Goal: Transaction & Acquisition: Purchase product/service

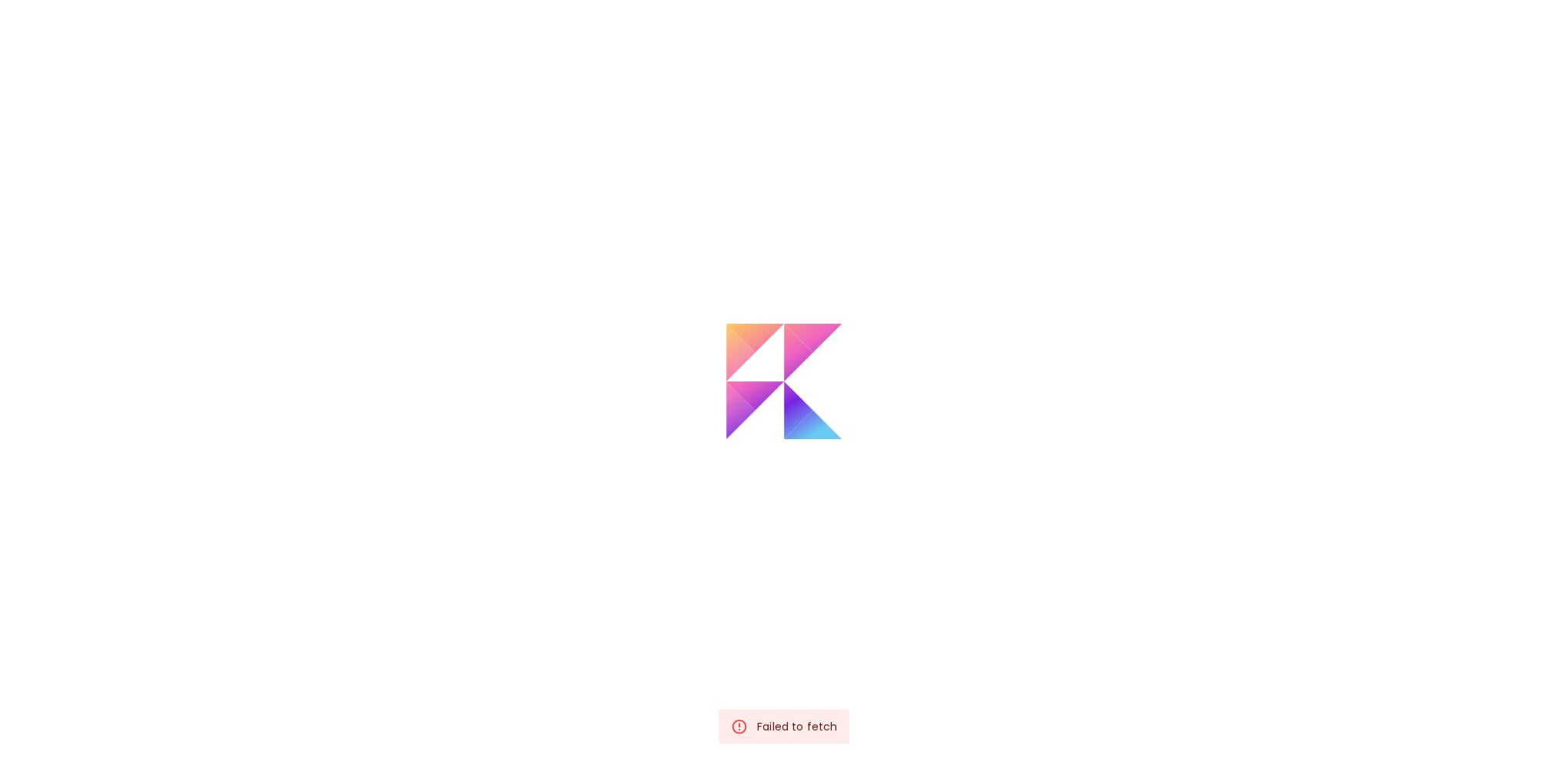
click at [810, 723] on div "Failed to fetch" at bounding box center [796, 726] width 80 height 27
click at [1027, 335] on div at bounding box center [784, 440] width 1568 height 762
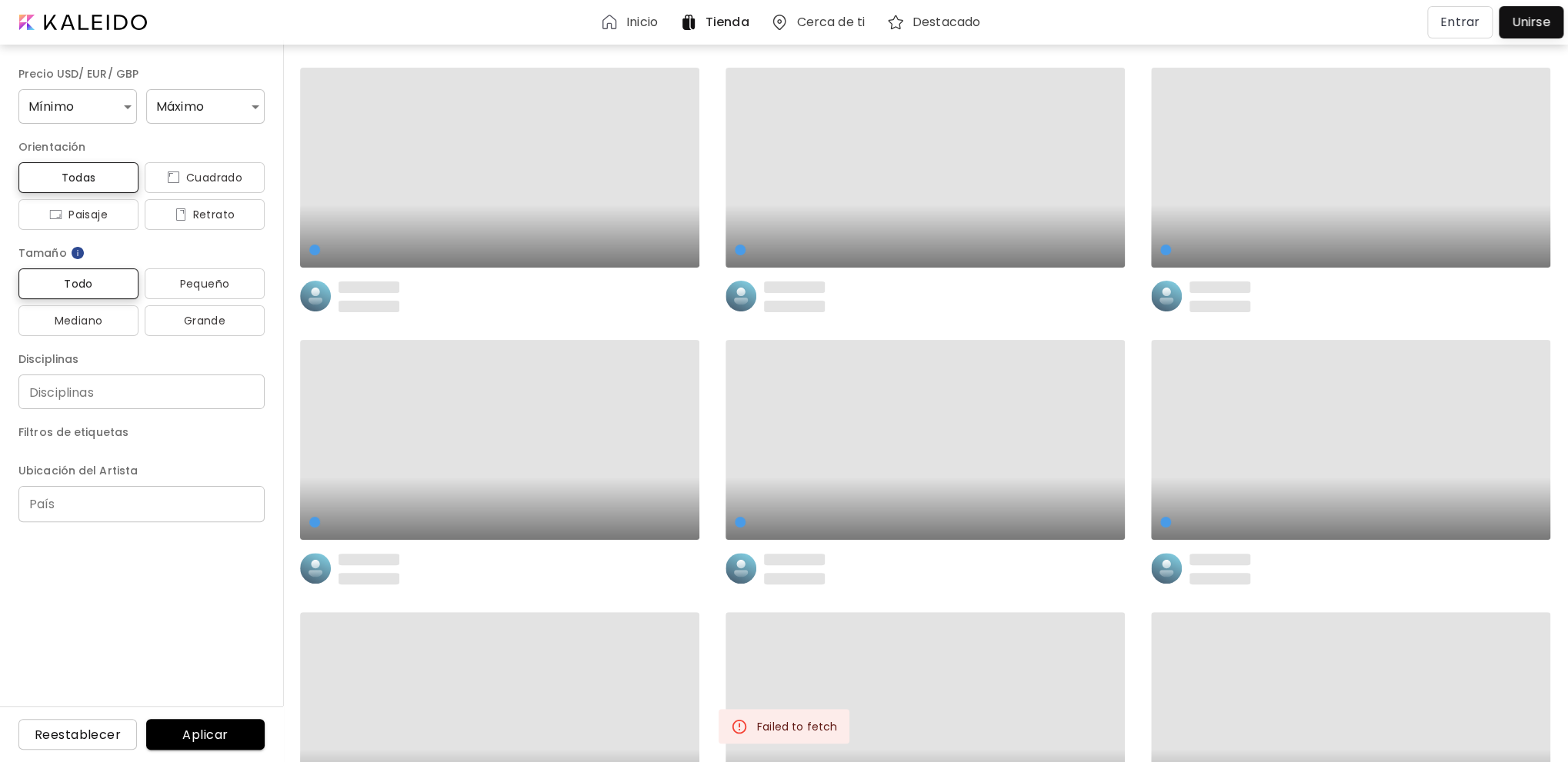
click at [1477, 23] on p "Entrar" at bounding box center [1460, 22] width 39 height 18
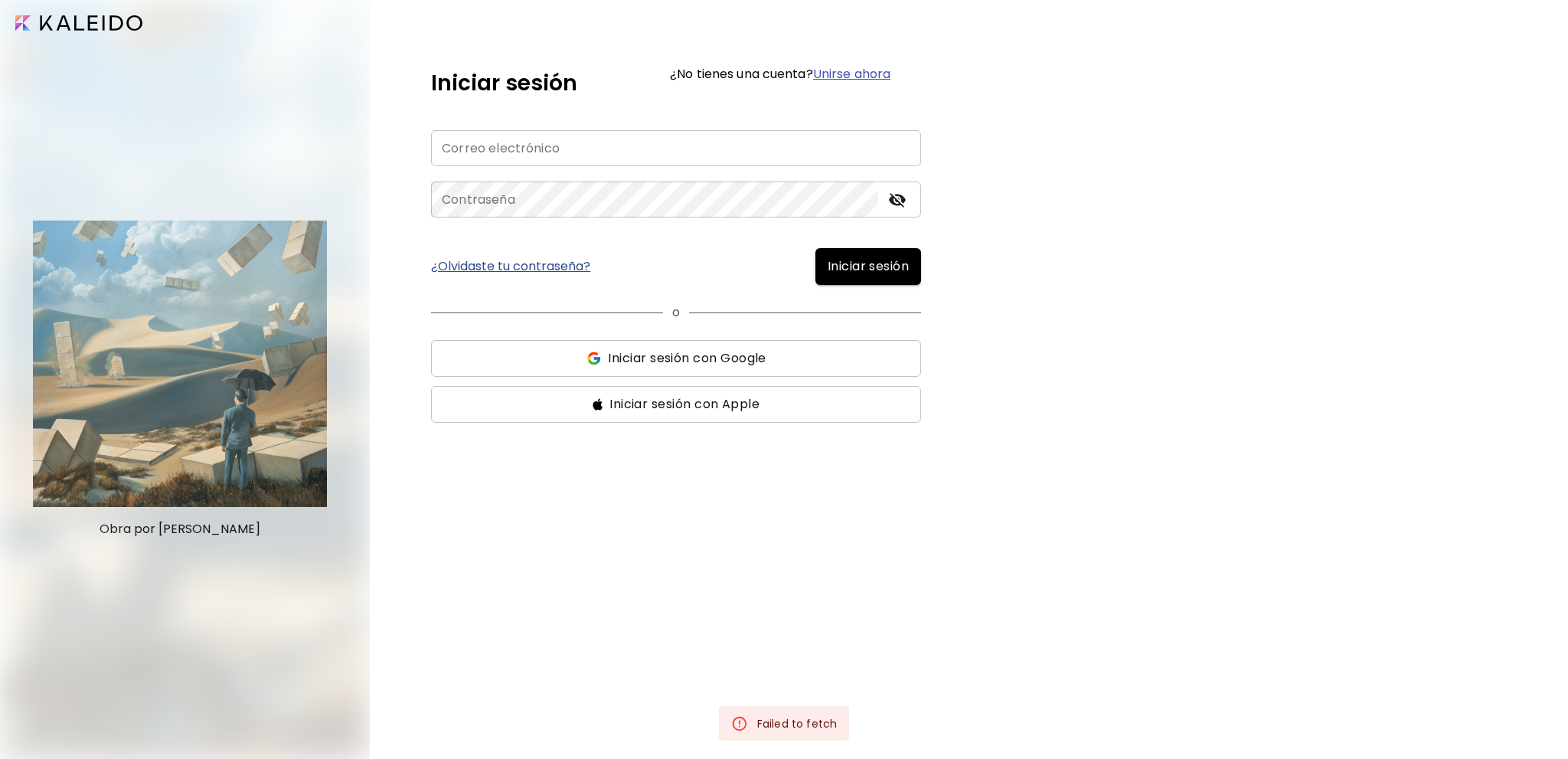
type input "**********"
click at [855, 274] on span "Iniciar sesión" at bounding box center [868, 266] width 82 height 18
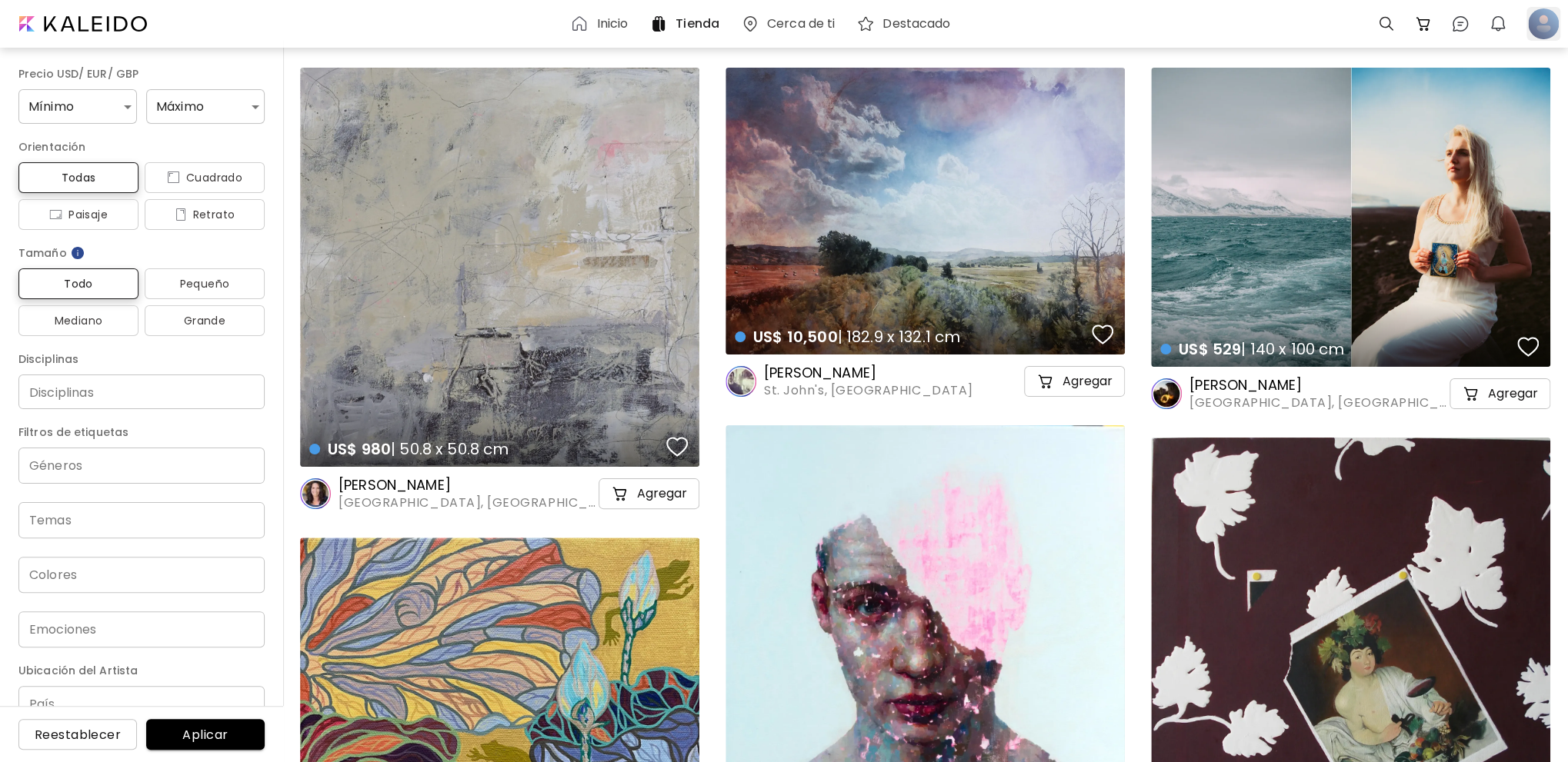
click at [1546, 26] on div at bounding box center [1543, 23] width 34 height 34
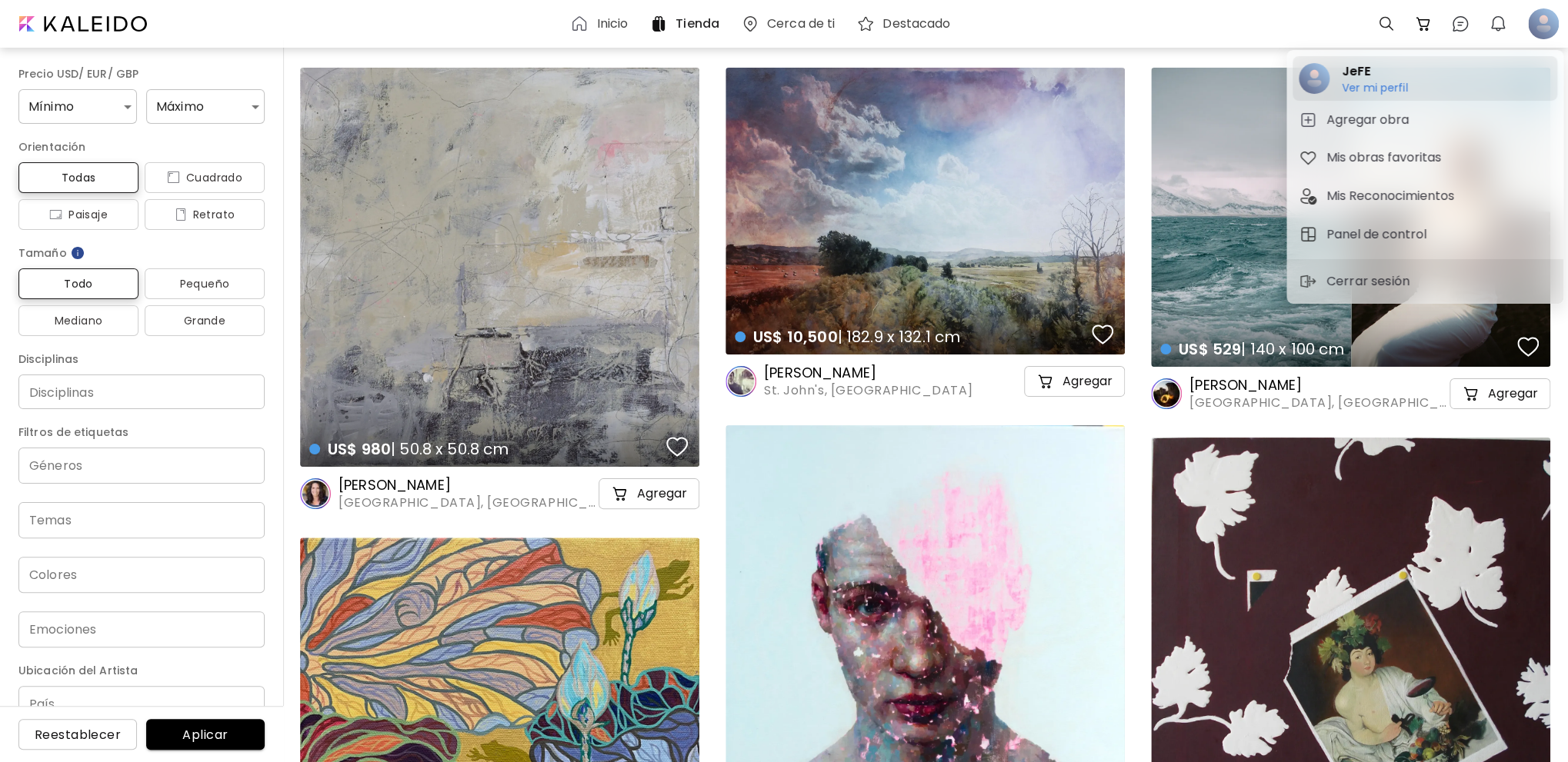
click at [1359, 85] on h6 "Ver mi perfil" at bounding box center [1375, 88] width 66 height 14
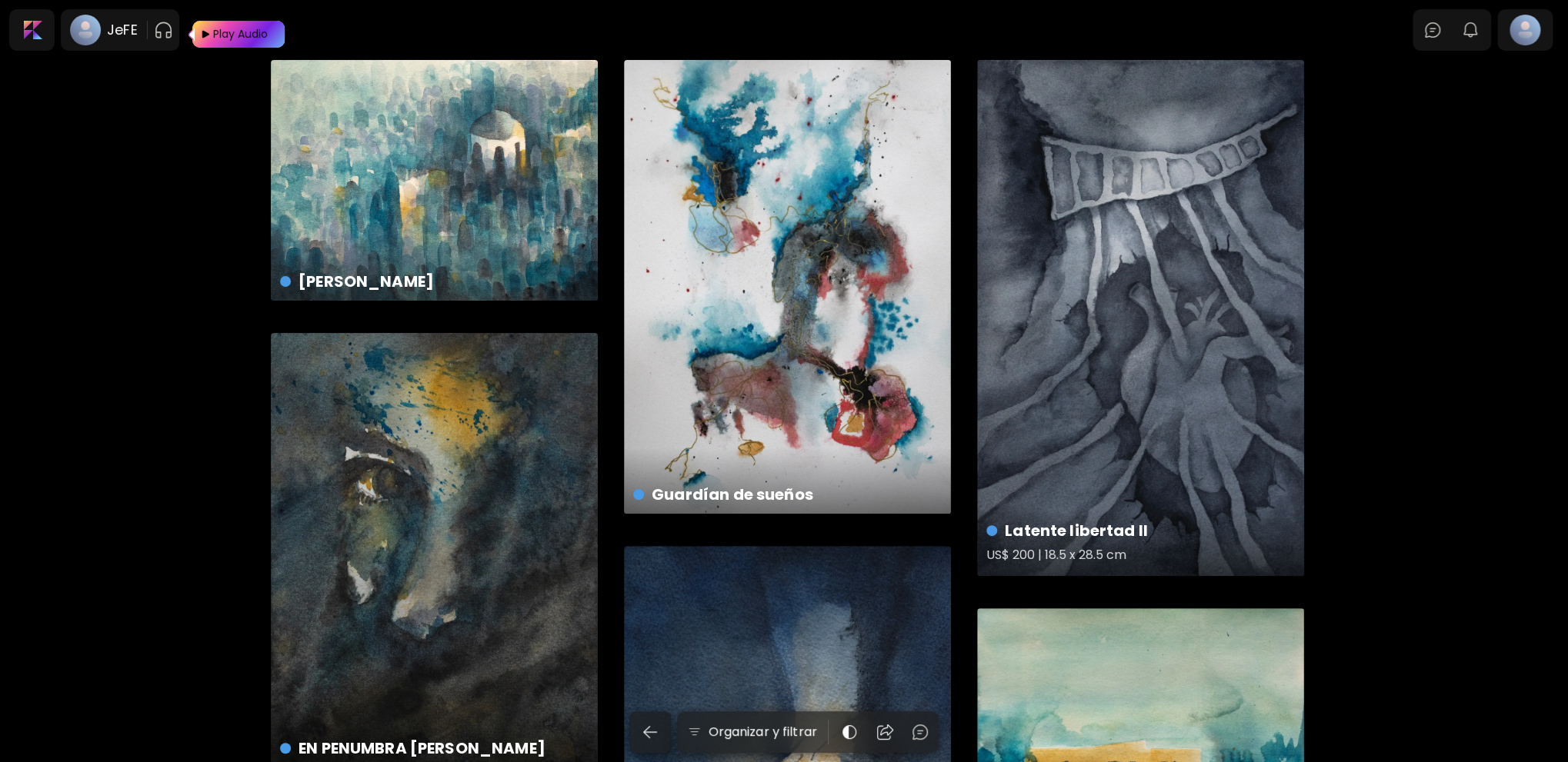
click at [1233, 288] on div "Latente libertad II US$ 200 | 18.5 x 28.5 cm" at bounding box center [1140, 318] width 327 height 516
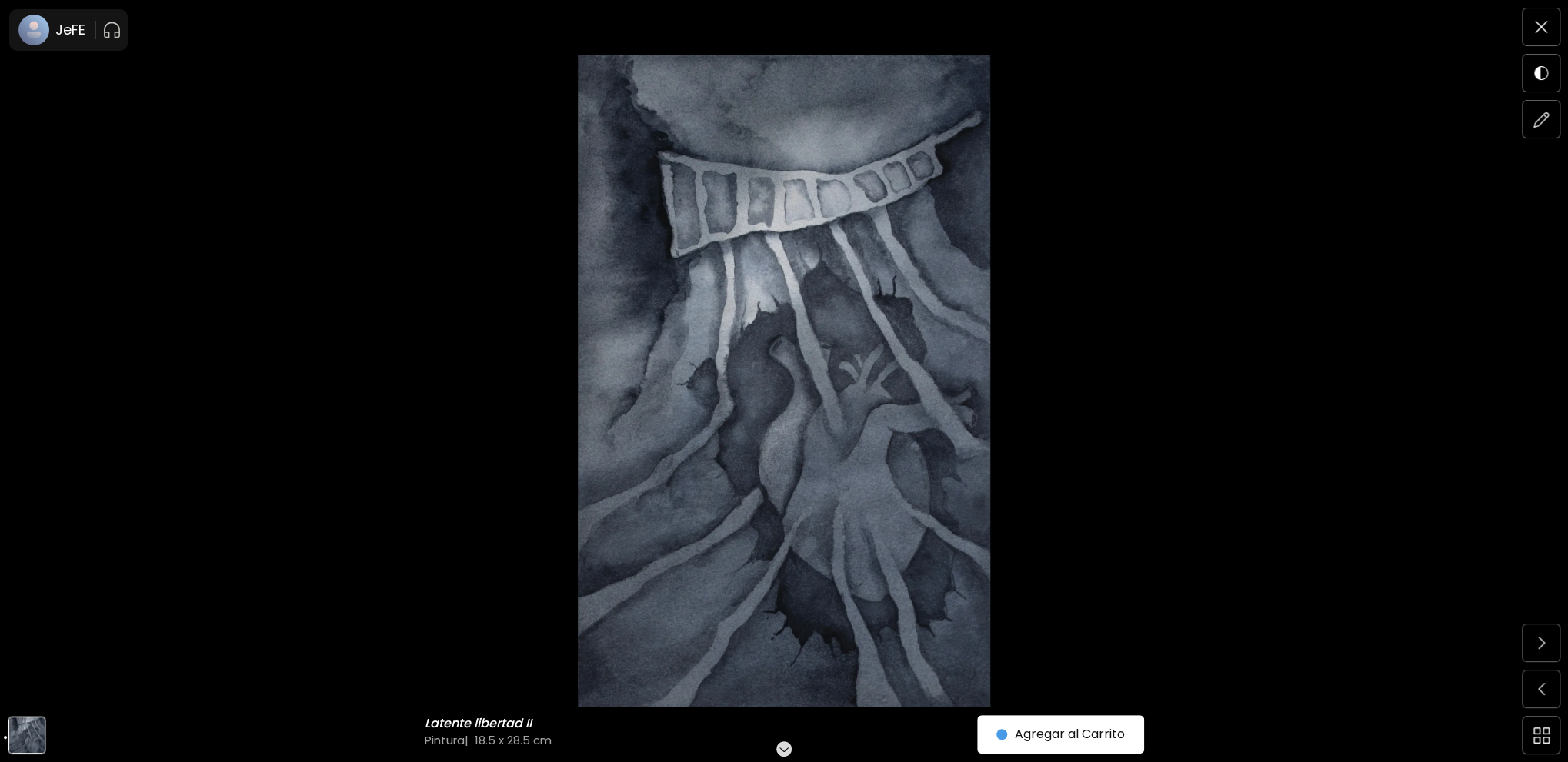
click at [1437, 309] on img at bounding box center [784, 381] width 1439 height 651
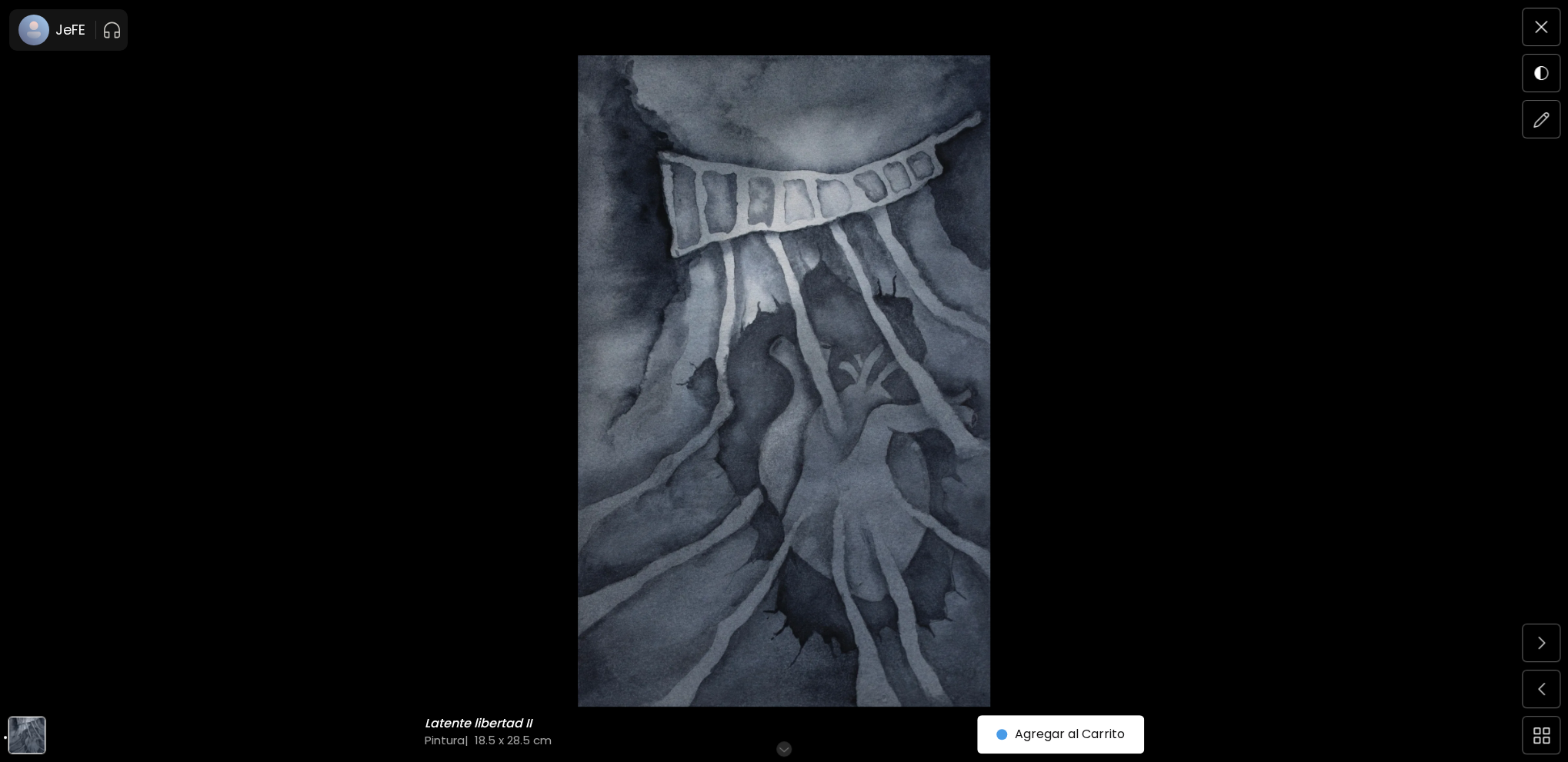
click at [1333, 391] on img at bounding box center [784, 381] width 1439 height 651
